Goal: Information Seeking & Learning: Learn about a topic

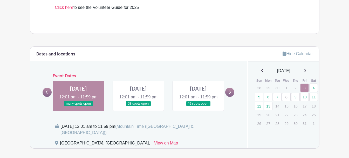
scroll to position [267, 0]
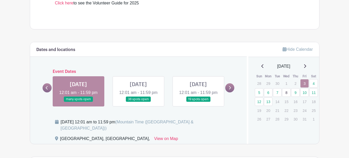
click at [138, 102] on link at bounding box center [138, 102] width 0 height 0
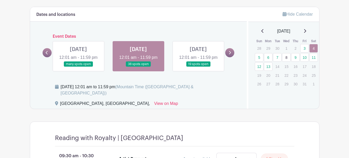
scroll to position [289, 0]
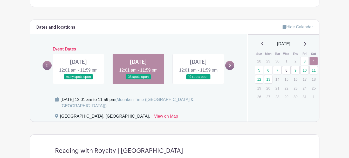
click at [198, 79] on link at bounding box center [198, 79] width 0 height 0
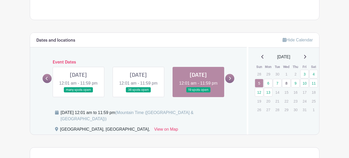
scroll to position [292, 0]
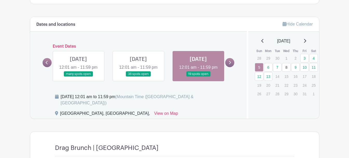
click at [235, 65] on div "Dates and locations Event Dates [DATE] 12:01 am - 11:59 pm many spots open [DAT…" at bounding box center [138, 68] width 217 height 102
click at [230, 64] on icon at bounding box center [230, 62] width 2 height 3
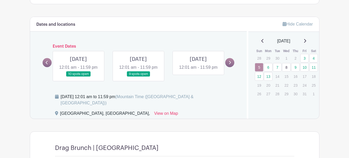
click at [78, 77] on link at bounding box center [78, 77] width 0 height 0
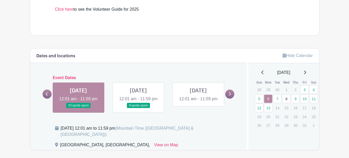
scroll to position [253, 0]
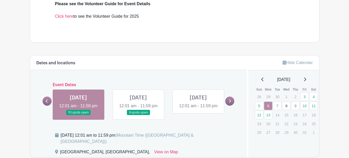
click at [138, 115] on link at bounding box center [138, 115] width 0 height 0
